Goal: Information Seeking & Learning: Learn about a topic

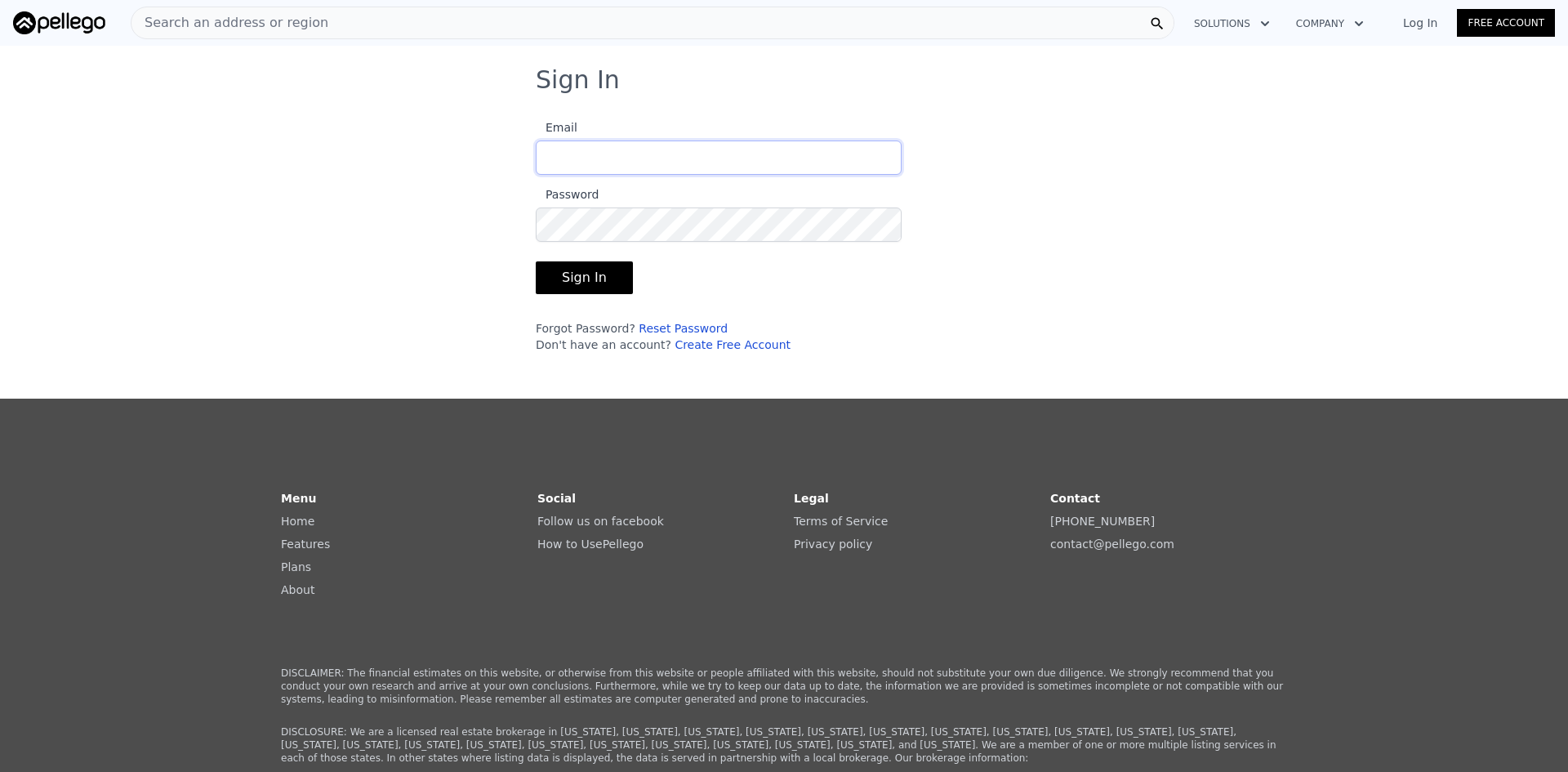
type input "[EMAIL_ADDRESS][DOMAIN_NAME]"
click at [600, 262] on button "Sign In" at bounding box center [584, 277] width 97 height 33
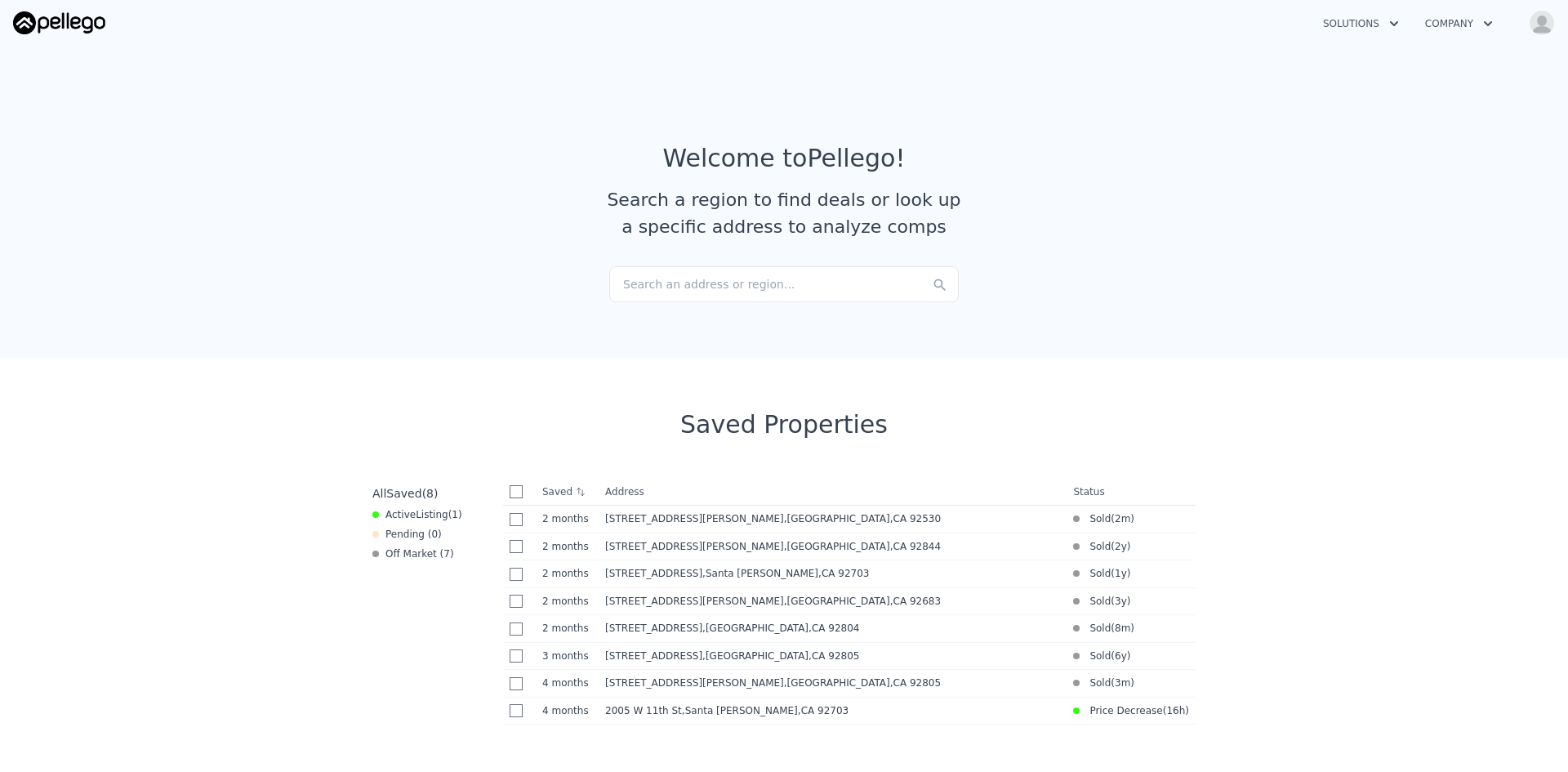
click at [1427, 37] on button "Company" at bounding box center [1459, 23] width 94 height 29
click at [1371, 20] on button "Solutions" at bounding box center [1361, 23] width 102 height 29
click at [1172, 117] on section "Welcome to Pellego ! Search a region to find deals or look up a specific addres…" at bounding box center [784, 199] width 1568 height 319
click at [806, 288] on div "Search an address or region..." at bounding box center [784, 284] width 349 height 36
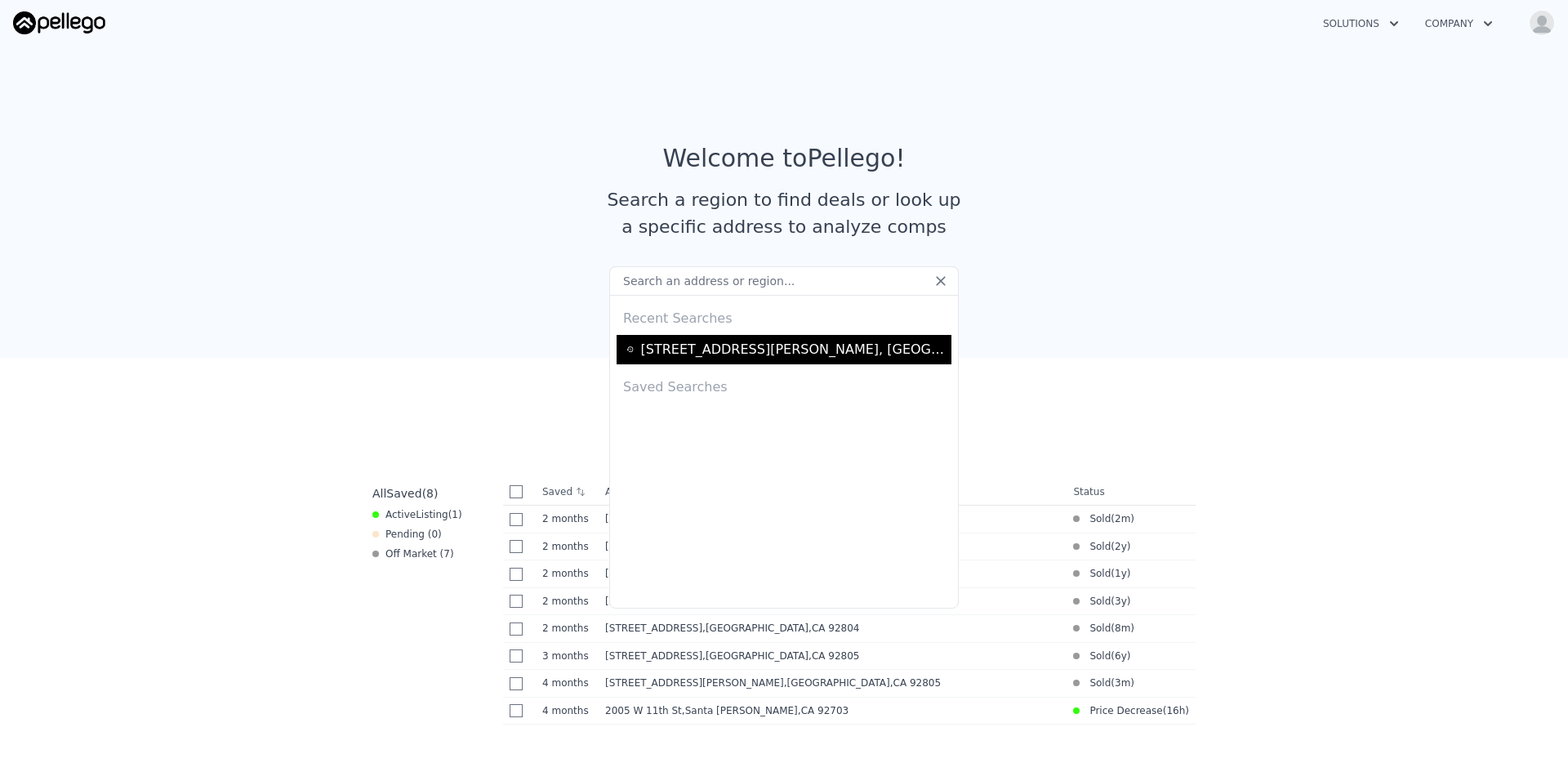
click at [808, 339] on div "[STREET_ADDRESS][PERSON_NAME]" at bounding box center [784, 350] width 335 height 29
click at [808, 355] on div "[STREET_ADDRESS][PERSON_NAME]" at bounding box center [793, 349] width 306 height 19
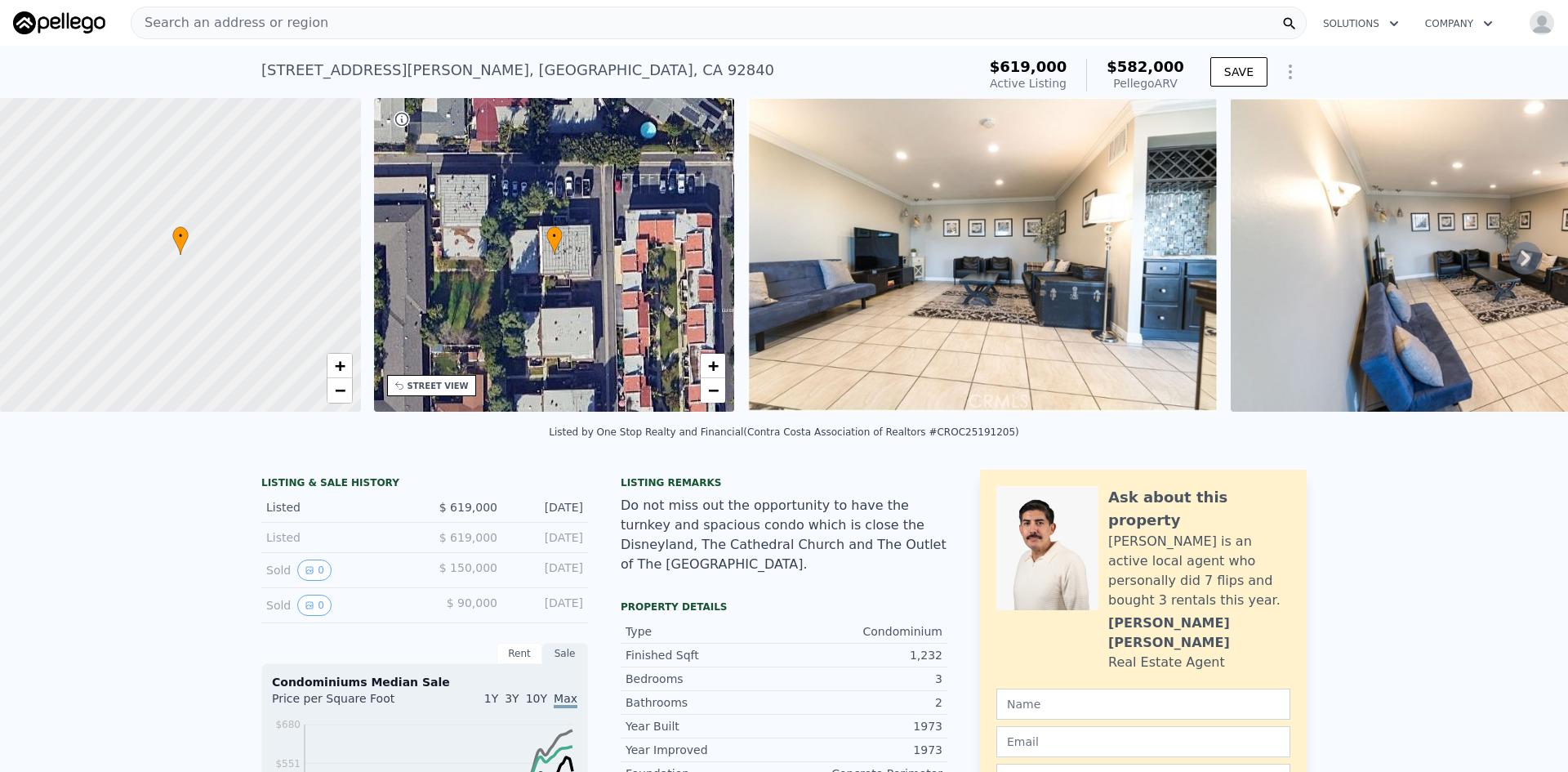
click at [1281, 68] on icon "Show Options" at bounding box center [1290, 71] width 19 height 19
click at [1360, 35] on button "Solutions" at bounding box center [1361, 23] width 102 height 29
click at [1414, 455] on div "Listed by One Stop Realty and Financial (Contra Costa Association of Realtors #…" at bounding box center [784, 437] width 1568 height 39
click at [1281, 82] on button "Show Options" at bounding box center [1290, 71] width 33 height 33
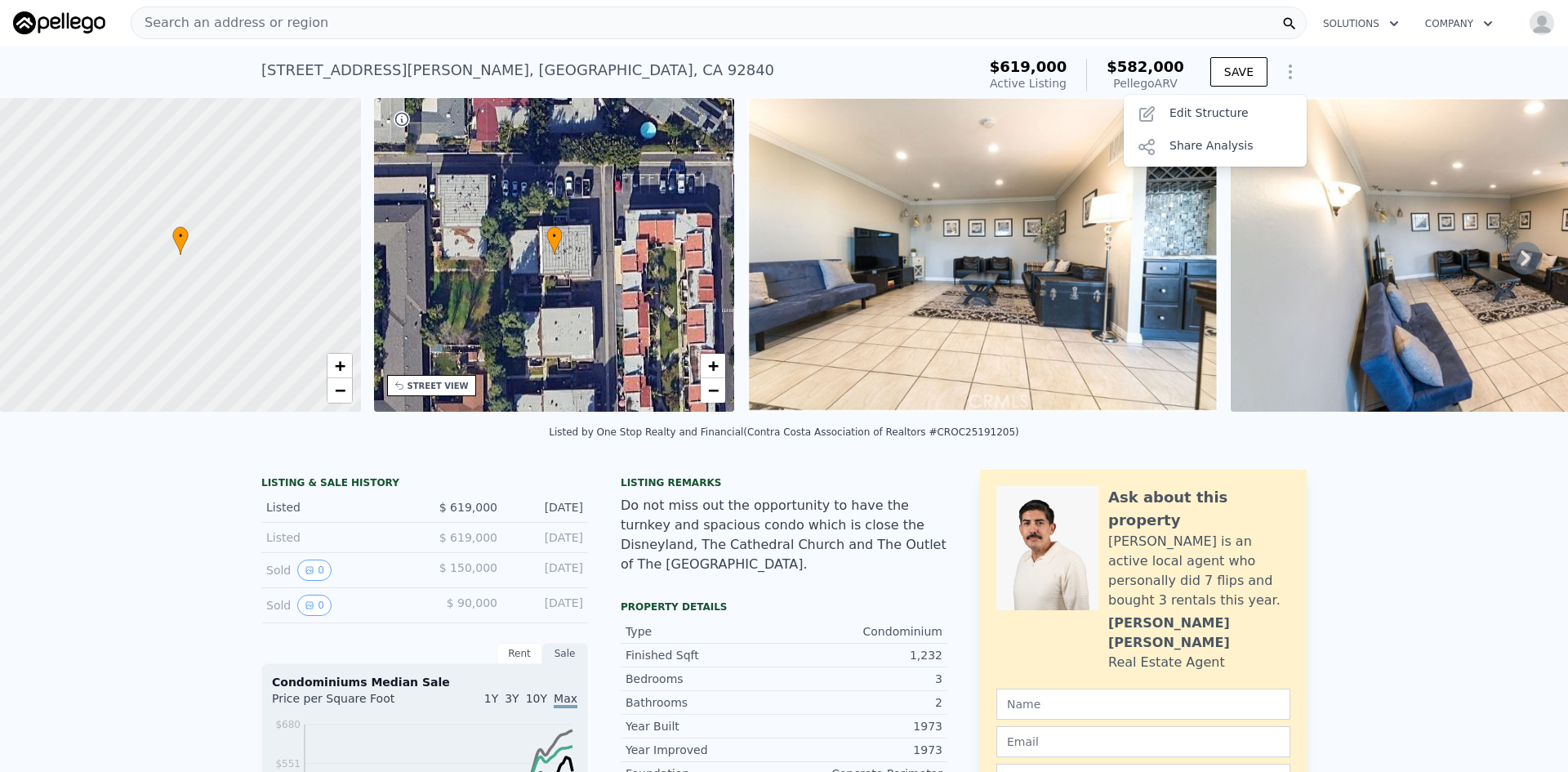
click at [1347, 68] on div "[STREET_ADDRESS][PERSON_NAME] Active at $619k (~ARV $582k ) $619,000 Active Lis…" at bounding box center [784, 72] width 1568 height 52
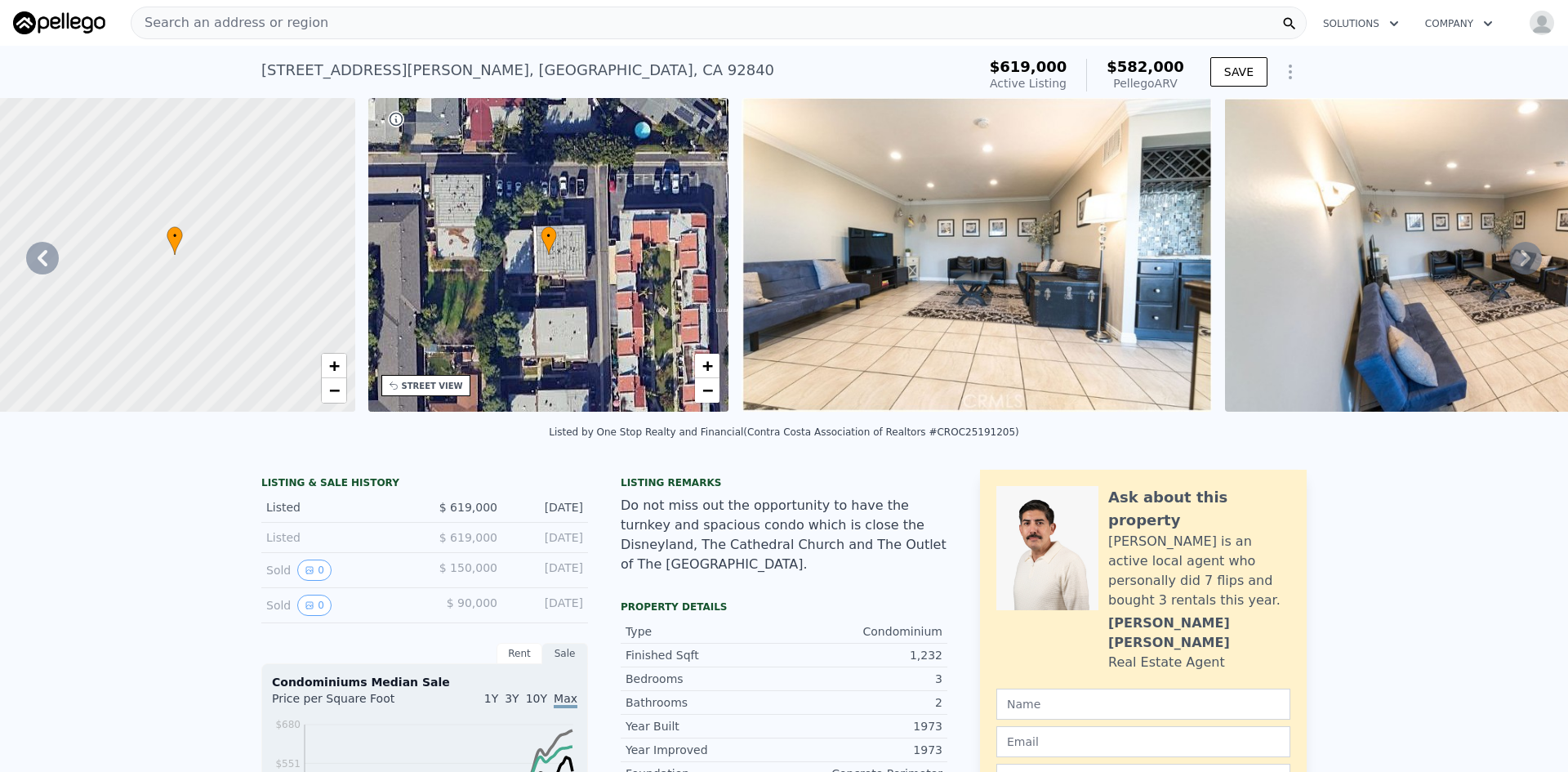
scroll to position [0, 7]
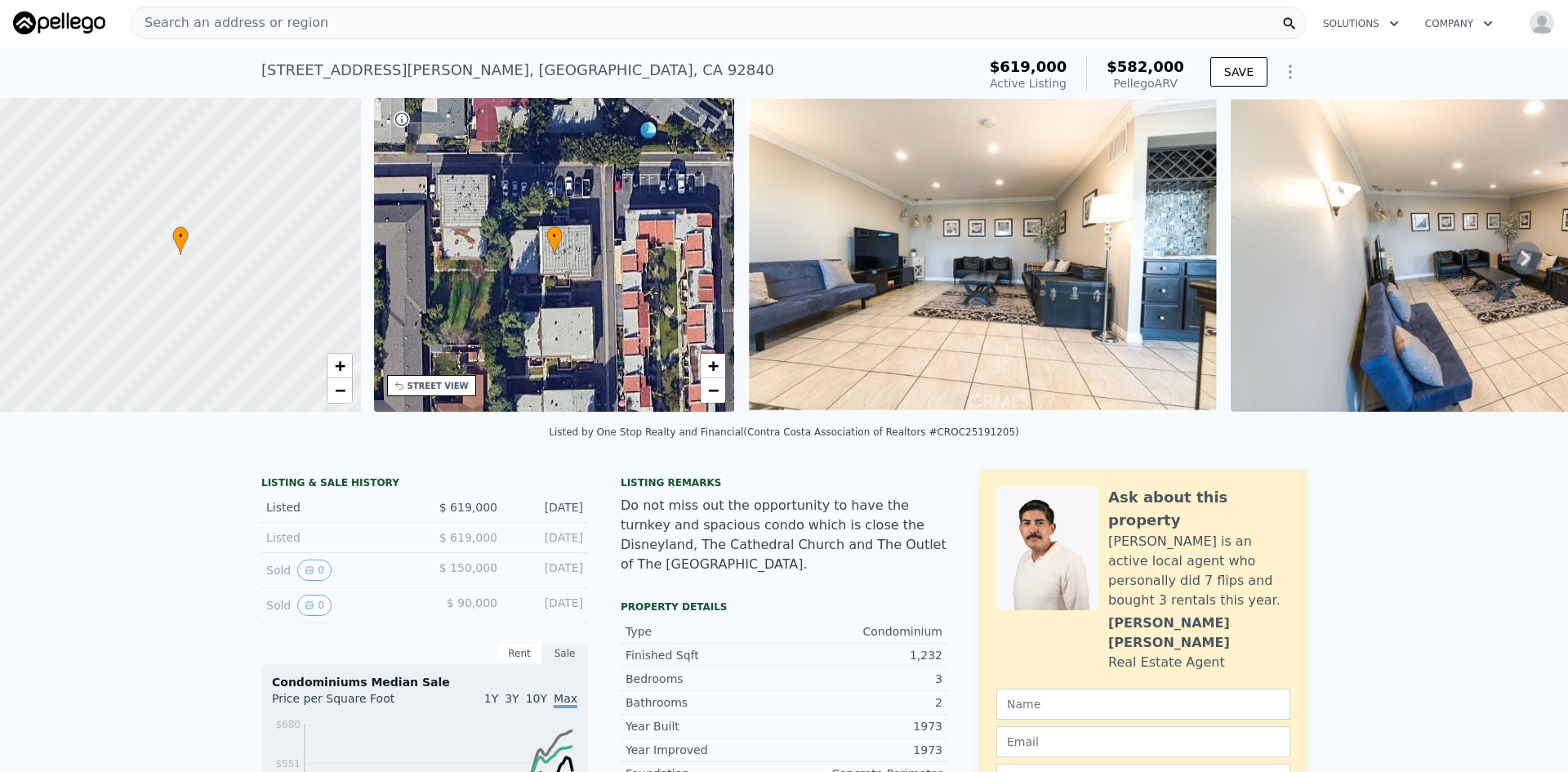
click at [427, 398] on div "• + −" at bounding box center [554, 255] width 361 height 313
click at [429, 393] on div "STREET VIEW" at bounding box center [432, 385] width 89 height 21
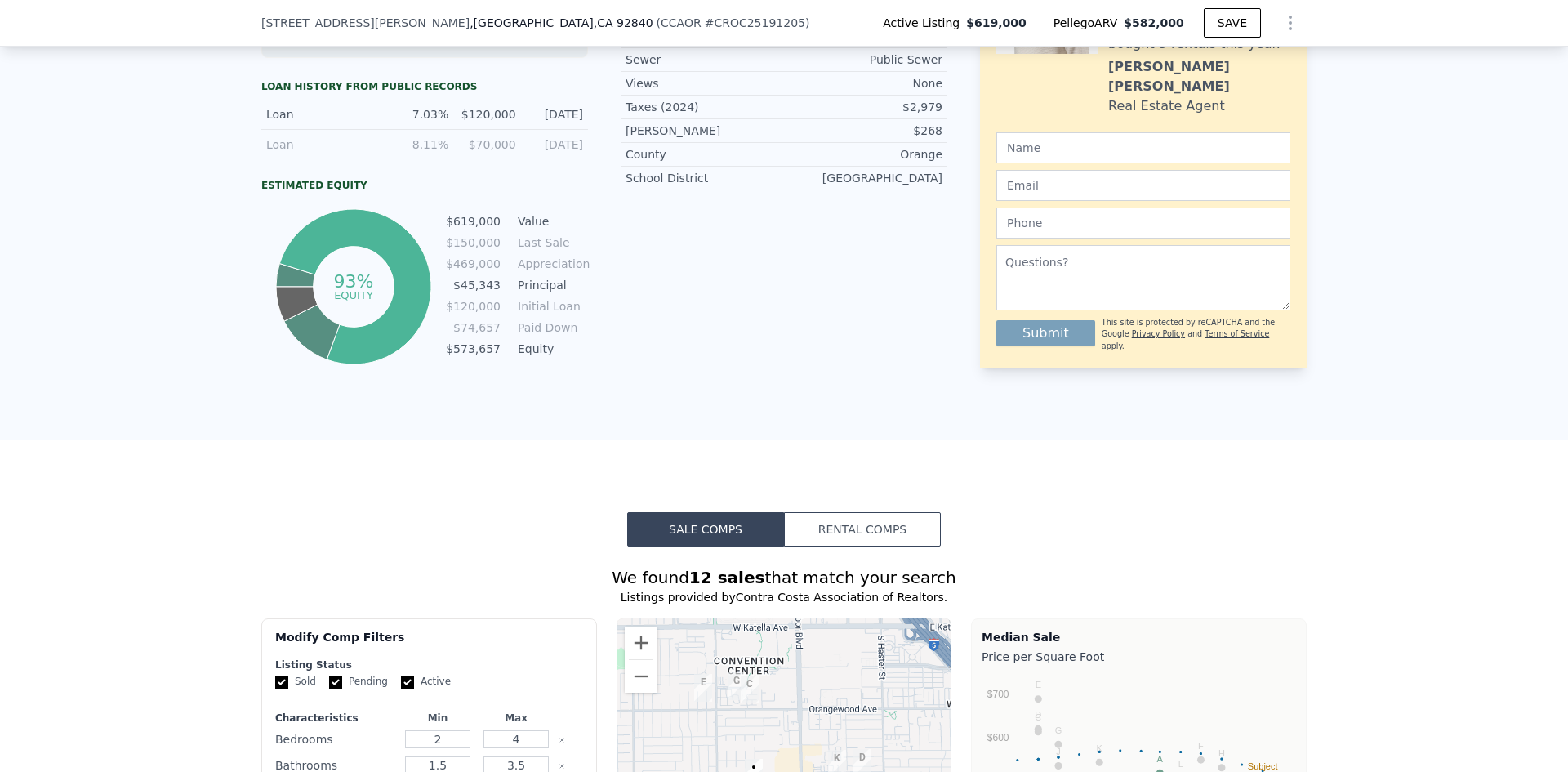
scroll to position [1138, 0]
